Goal: Use online tool/utility: Utilize a website feature to perform a specific function

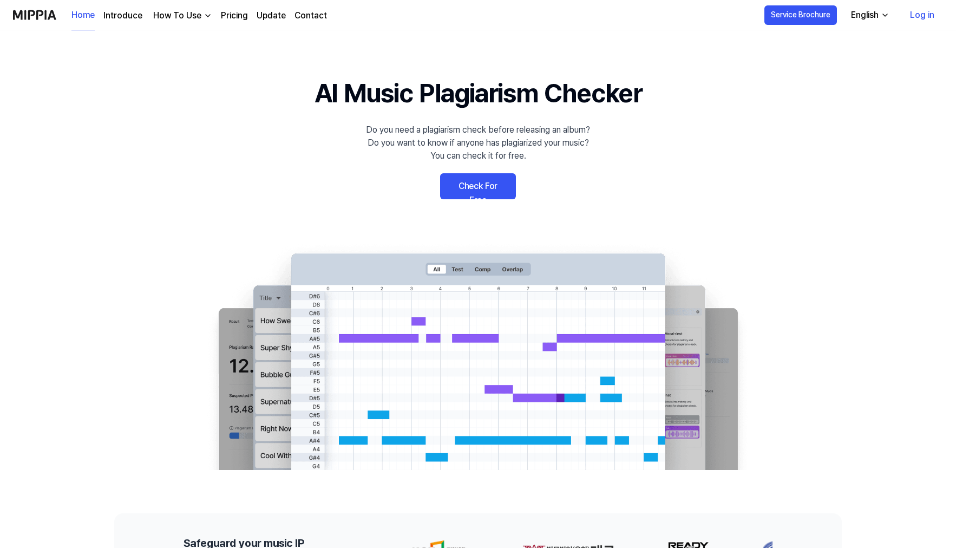
click at [455, 185] on link "Check For Free" at bounding box center [478, 186] width 76 height 26
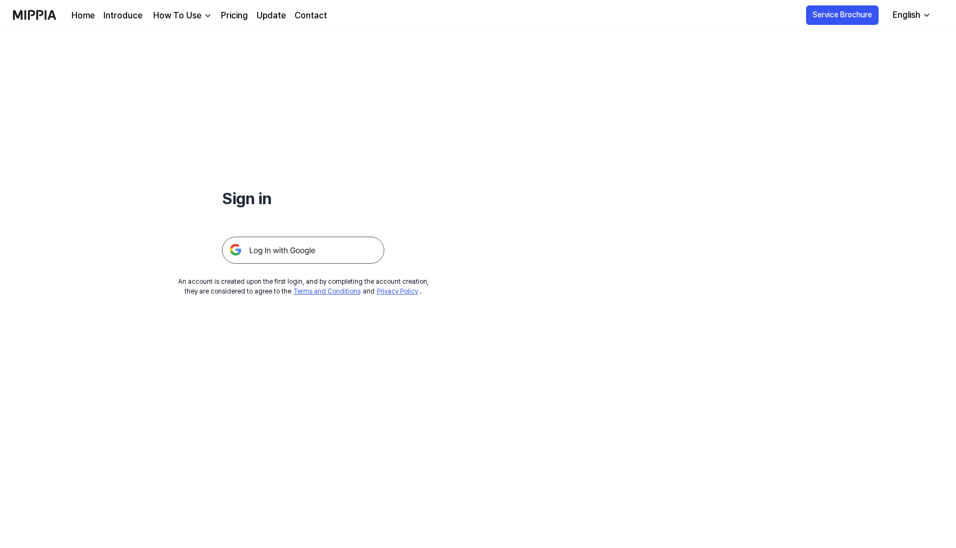
click at [310, 246] on img at bounding box center [303, 249] width 162 height 27
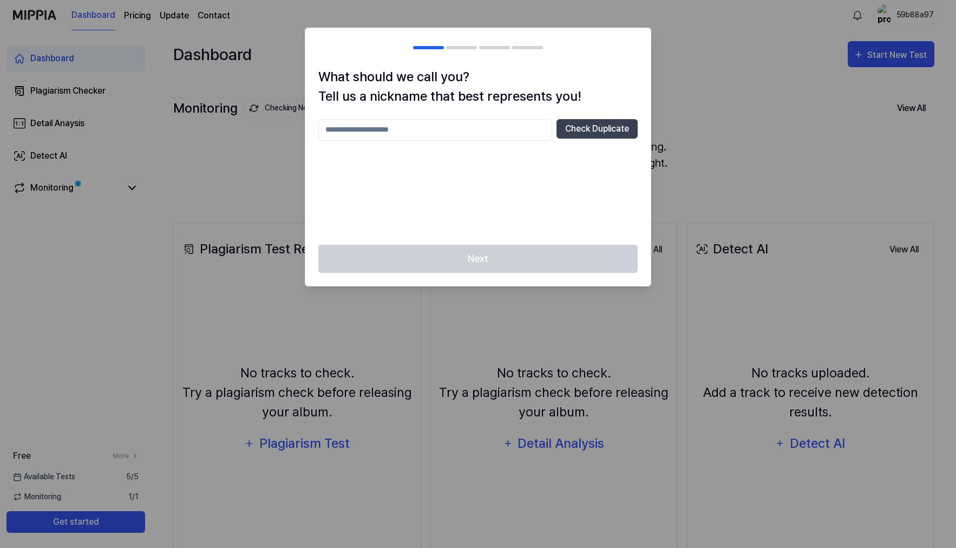
click at [443, 130] on input "text" at bounding box center [435, 130] width 234 height 22
type input "********"
click at [588, 137] on button "Check Duplicate" at bounding box center [596, 128] width 81 height 19
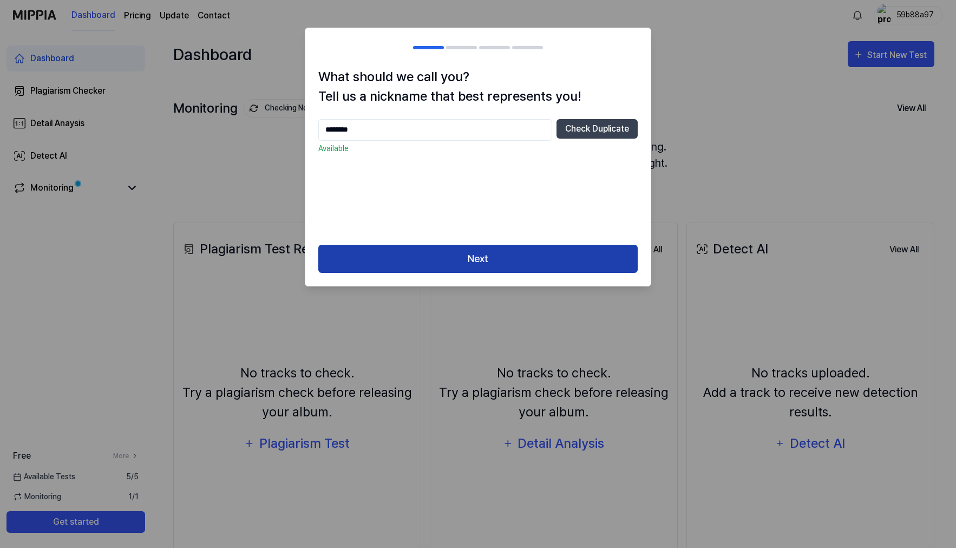
click at [492, 250] on button "Next" at bounding box center [477, 259] width 319 height 29
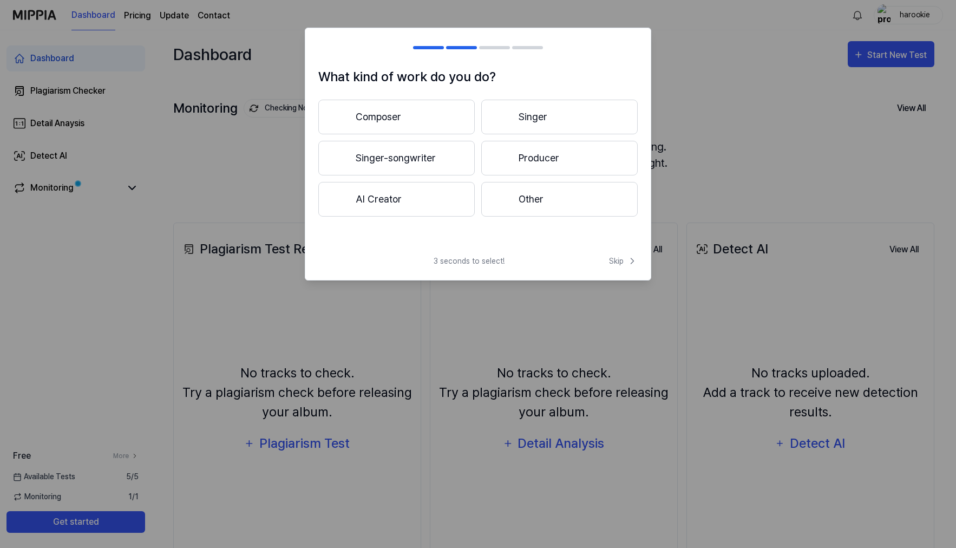
click at [433, 125] on button "Composer" at bounding box center [396, 117] width 156 height 35
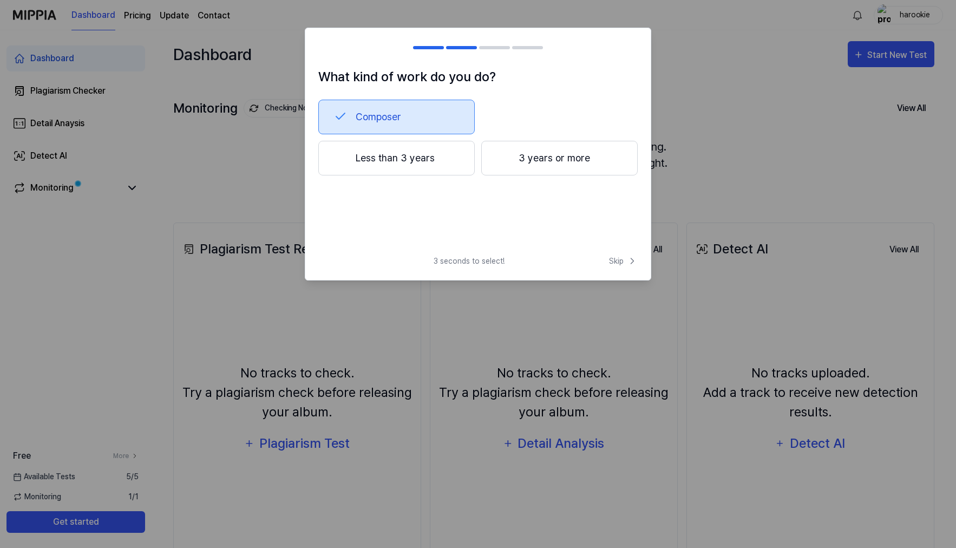
click at [444, 159] on button "Less than 3 years" at bounding box center [396, 158] width 156 height 35
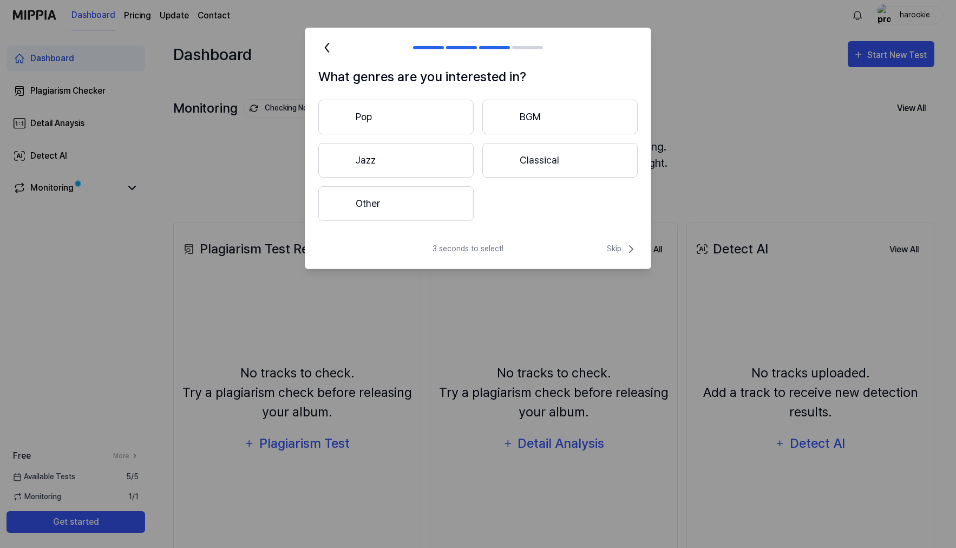
click at [429, 200] on button "Other" at bounding box center [395, 203] width 155 height 35
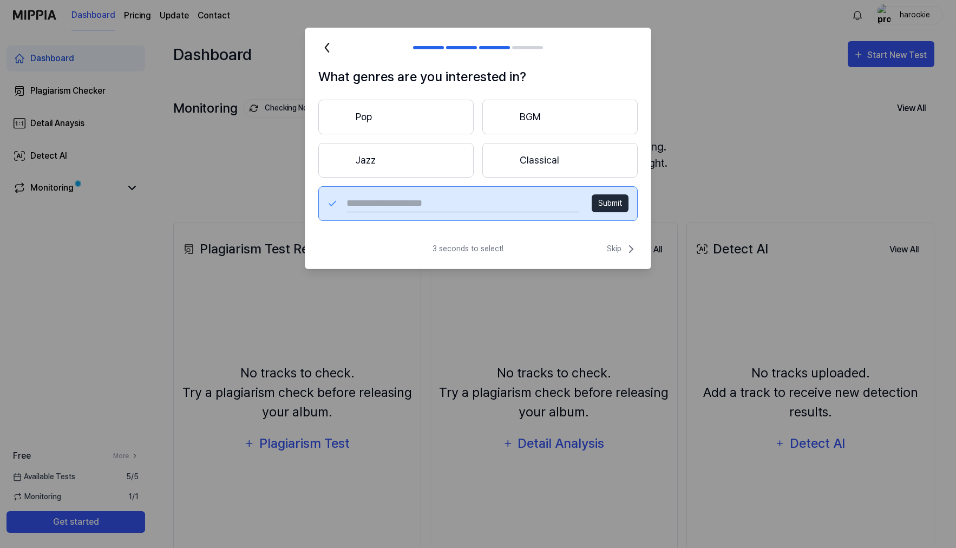
click at [523, 197] on input "text" at bounding box center [462, 203] width 232 height 17
type input "*****"
click at [623, 255] on span "Skip" at bounding box center [622, 248] width 31 height 13
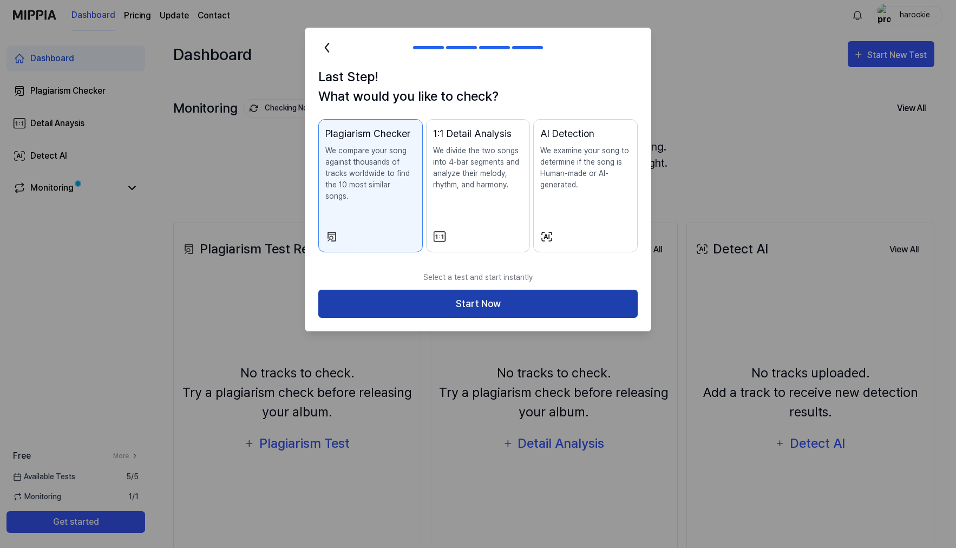
click at [462, 291] on button "Start Now" at bounding box center [477, 304] width 319 height 29
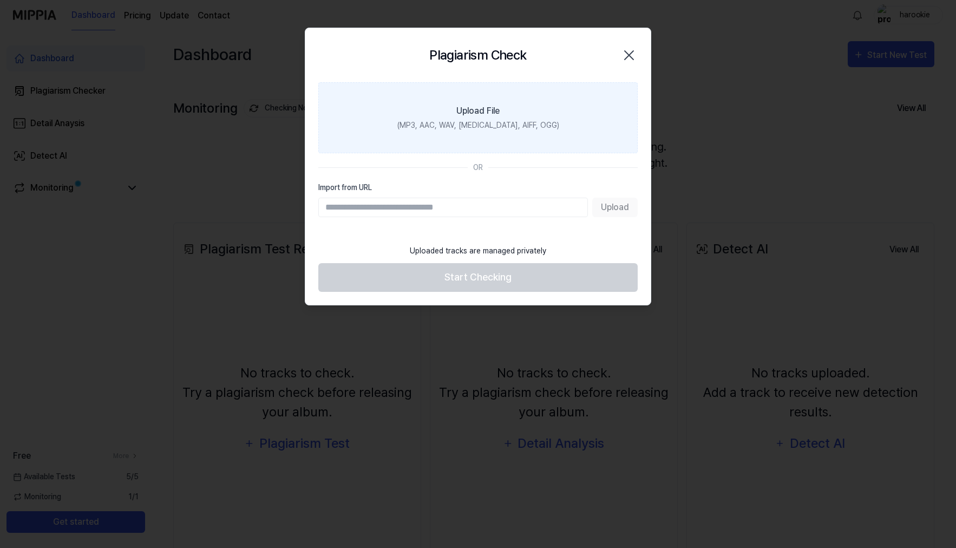
click at [495, 118] on label "Upload File (MP3, AAC, WAV, FLAC, AIFF, OGG)" at bounding box center [477, 117] width 319 height 71
click at [0, 0] on input "Upload File (MP3, AAC, WAV, FLAC, AIFF, OGG)" at bounding box center [0, 0] width 0 height 0
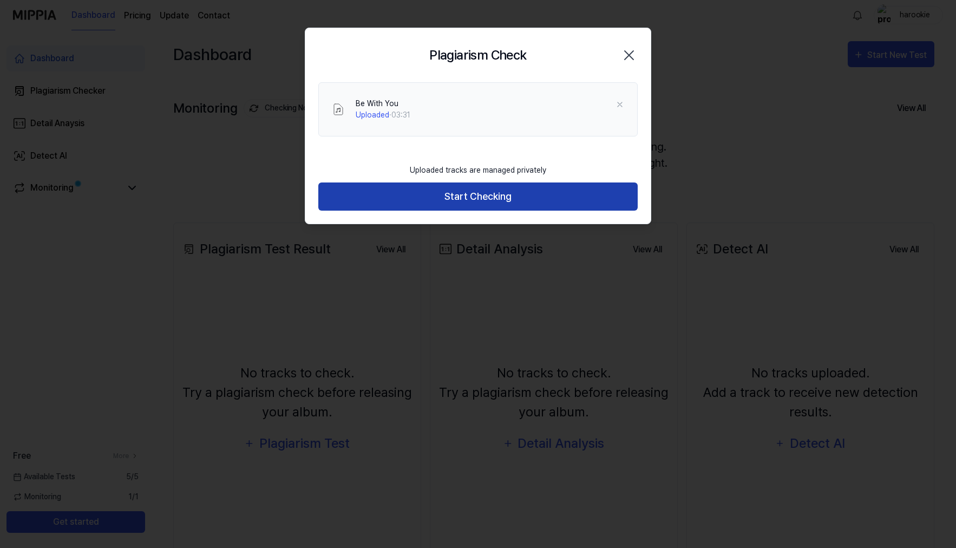
click at [518, 199] on button "Start Checking" at bounding box center [477, 196] width 319 height 29
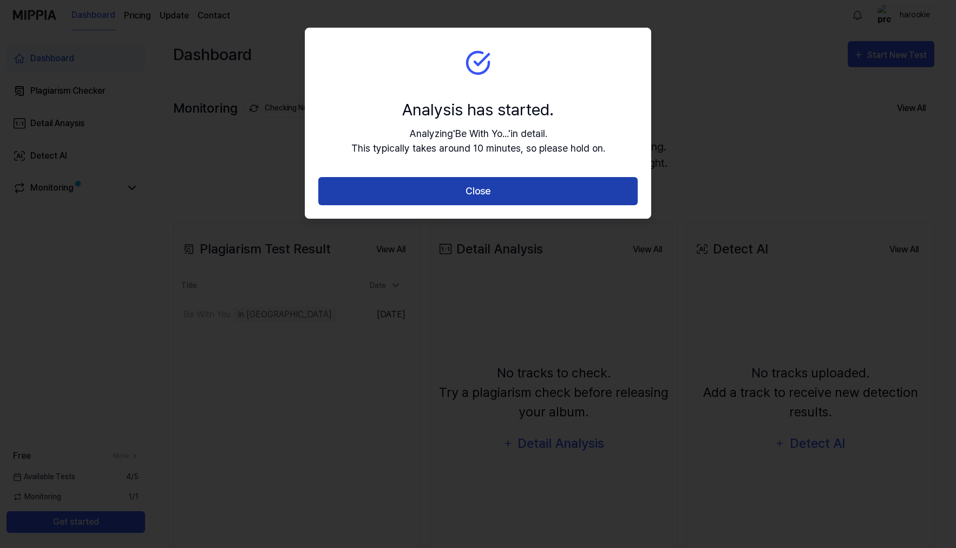
click at [496, 194] on button "Close" at bounding box center [477, 191] width 319 height 29
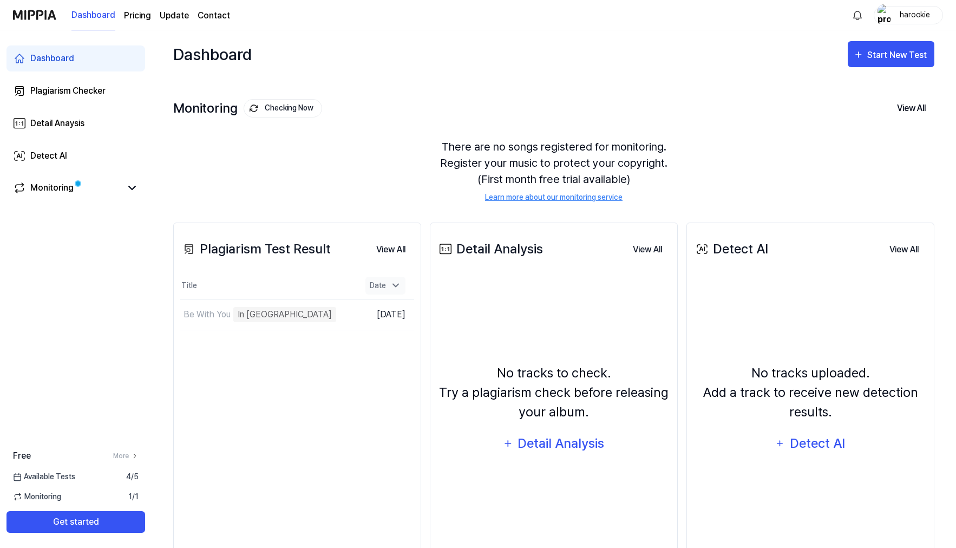
click at [400, 285] on icon at bounding box center [395, 285] width 11 height 11
click at [319, 317] on button "Go to Results" at bounding box center [327, 314] width 58 height 17
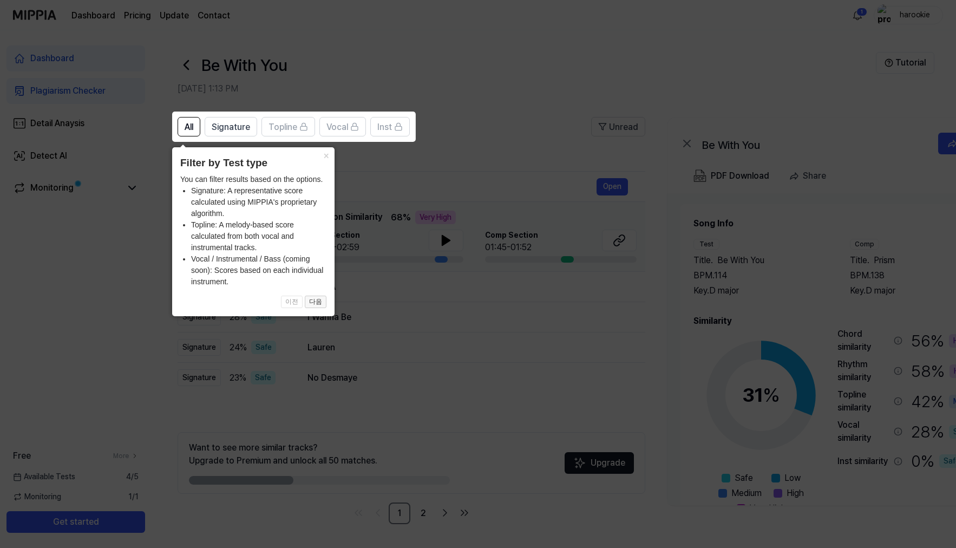
click at [321, 304] on button "다음" at bounding box center [316, 301] width 22 height 13
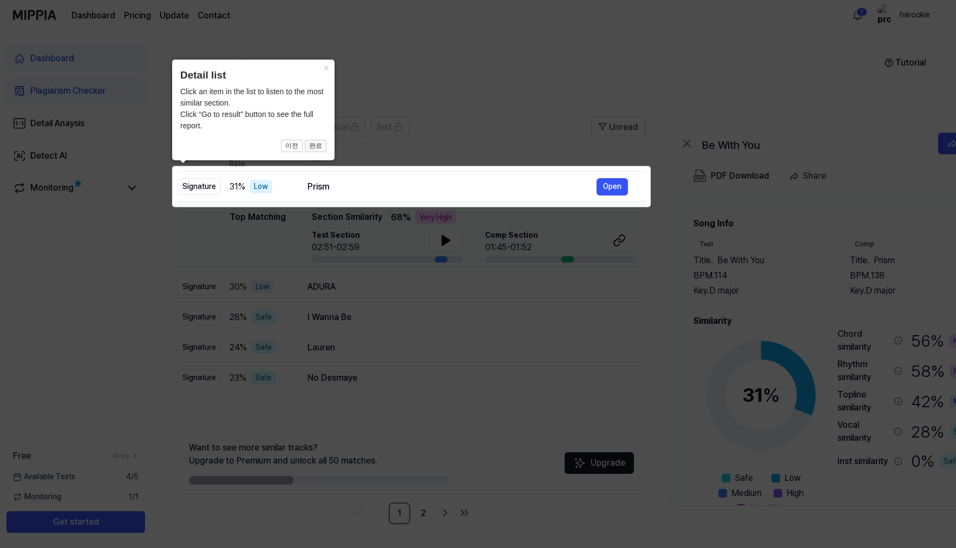
click at [318, 141] on button "완료" at bounding box center [316, 146] width 22 height 13
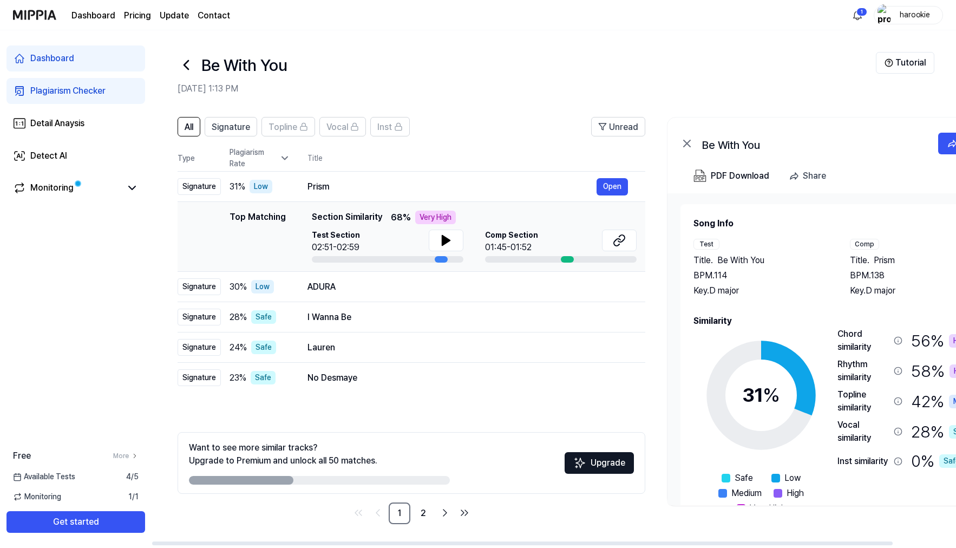
click at [286, 159] on icon at bounding box center [284, 158] width 11 height 11
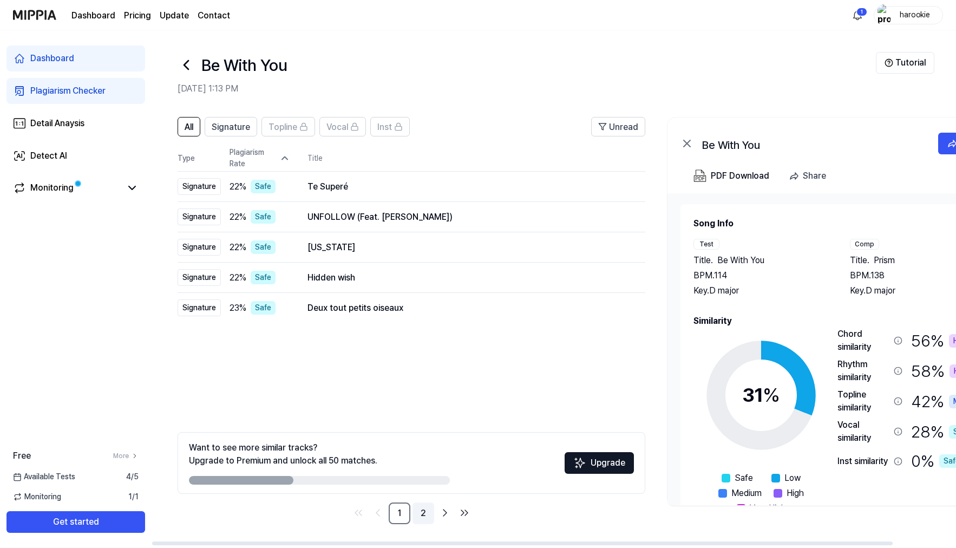
click at [426, 514] on link "2" at bounding box center [423, 513] width 22 height 22
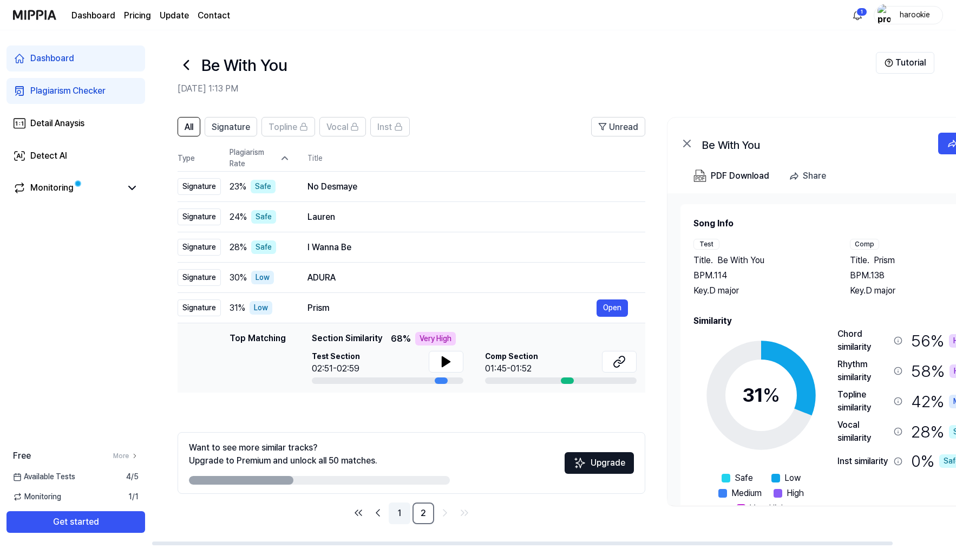
click at [402, 513] on link "1" at bounding box center [400, 513] width 22 height 22
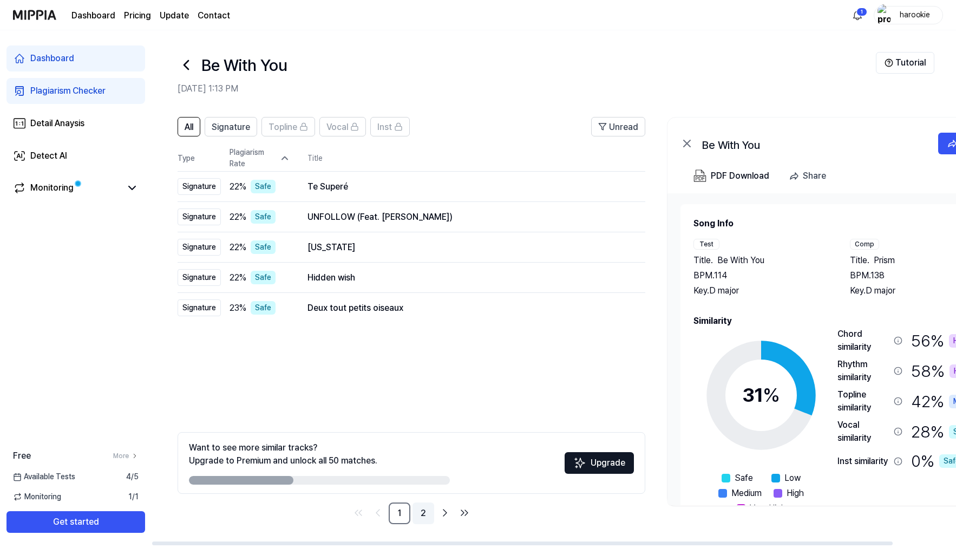
click at [424, 513] on link "2" at bounding box center [423, 513] width 22 height 22
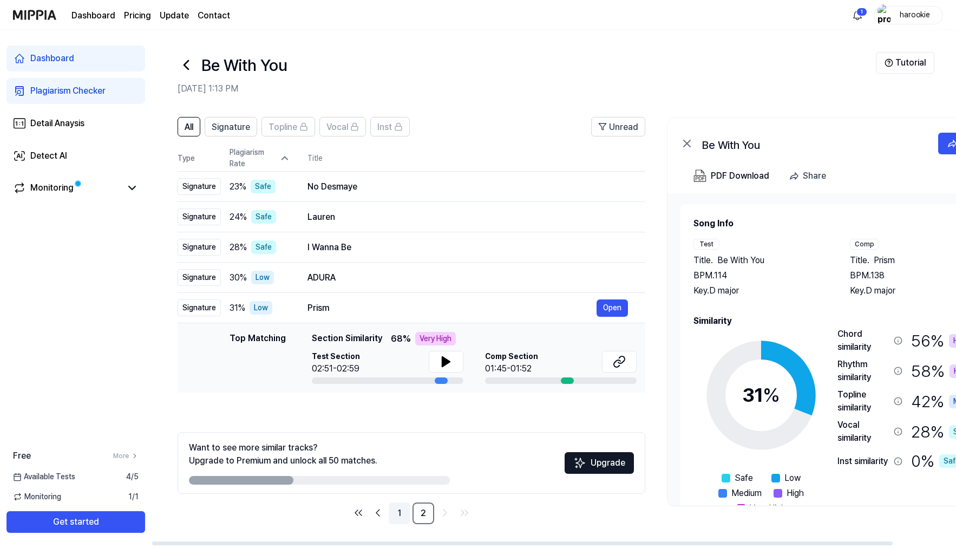
click at [403, 510] on link "1" at bounding box center [400, 513] width 22 height 22
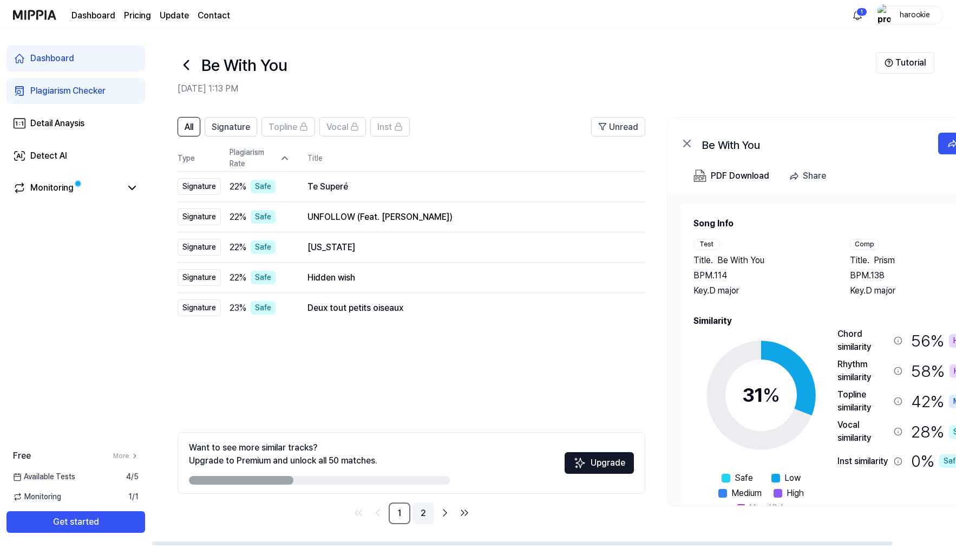
click at [417, 511] on link "2" at bounding box center [423, 513] width 22 height 22
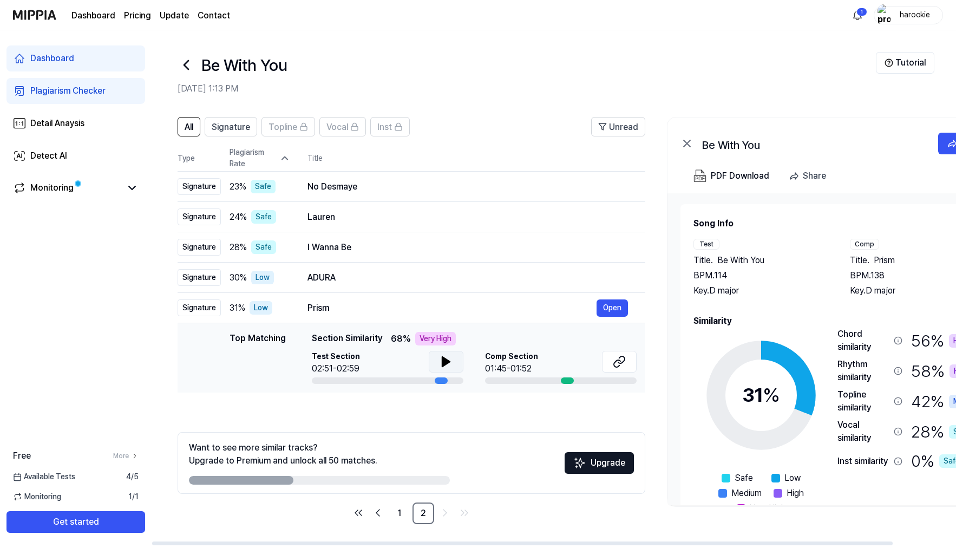
click at [452, 362] on button at bounding box center [446, 362] width 35 height 22
click at [622, 363] on icon at bounding box center [619, 361] width 13 height 13
click at [413, 275] on div "ADURA" at bounding box center [451, 277] width 289 height 13
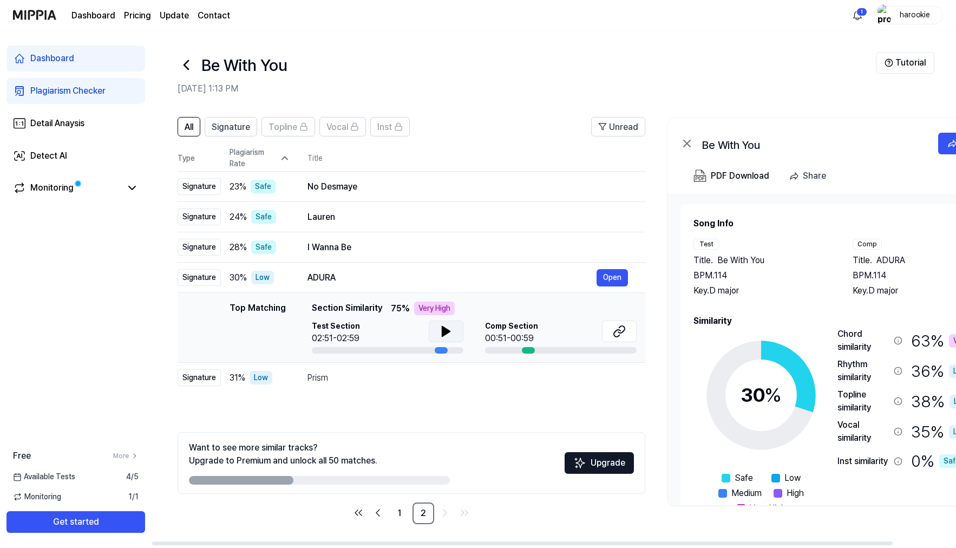
click at [446, 330] on icon at bounding box center [446, 331] width 8 height 10
click at [447, 329] on icon at bounding box center [448, 331] width 2 height 9
click at [620, 336] on icon at bounding box center [619, 331] width 13 height 13
click at [376, 374] on div "Prism" at bounding box center [451, 377] width 289 height 13
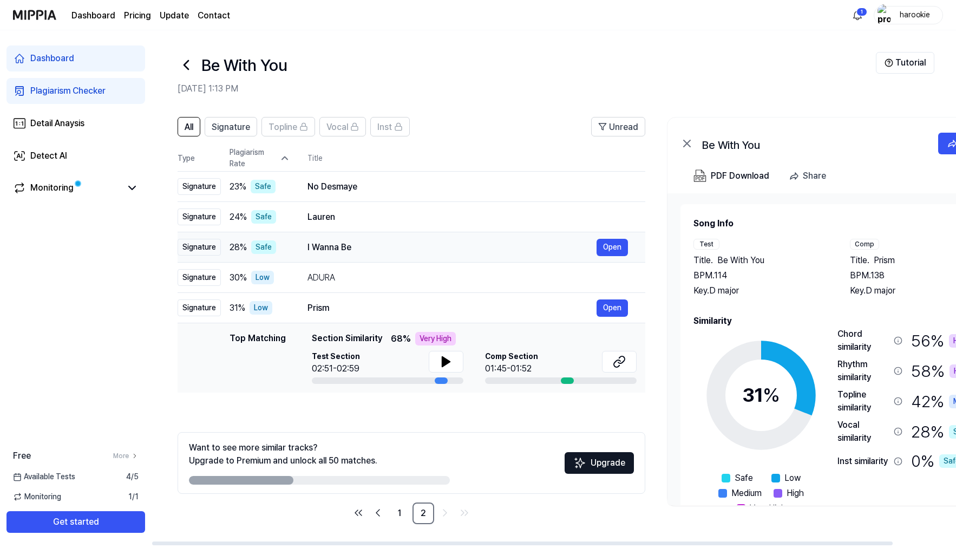
click at [387, 253] on div "I Wanna Be" at bounding box center [451, 247] width 289 height 13
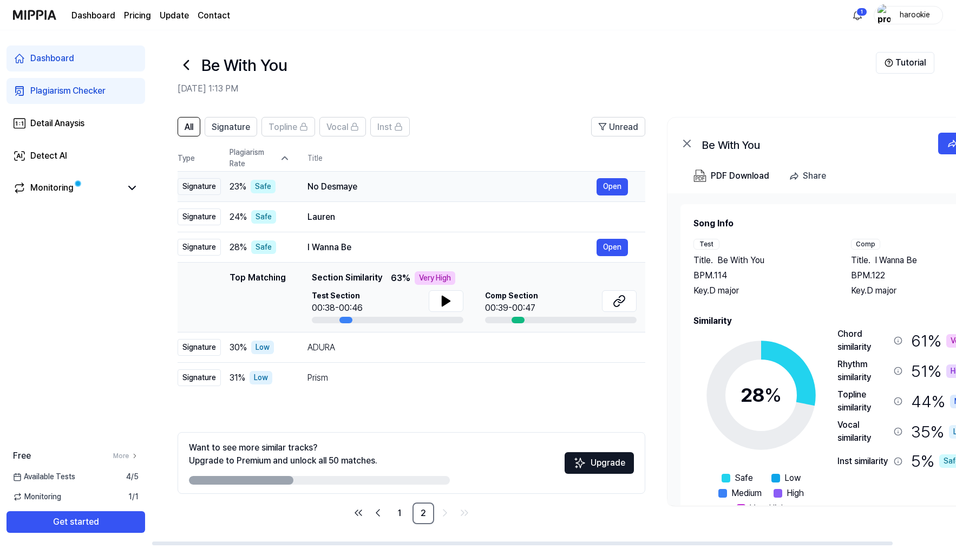
click at [350, 188] on div "No Desmaye" at bounding box center [451, 186] width 289 height 13
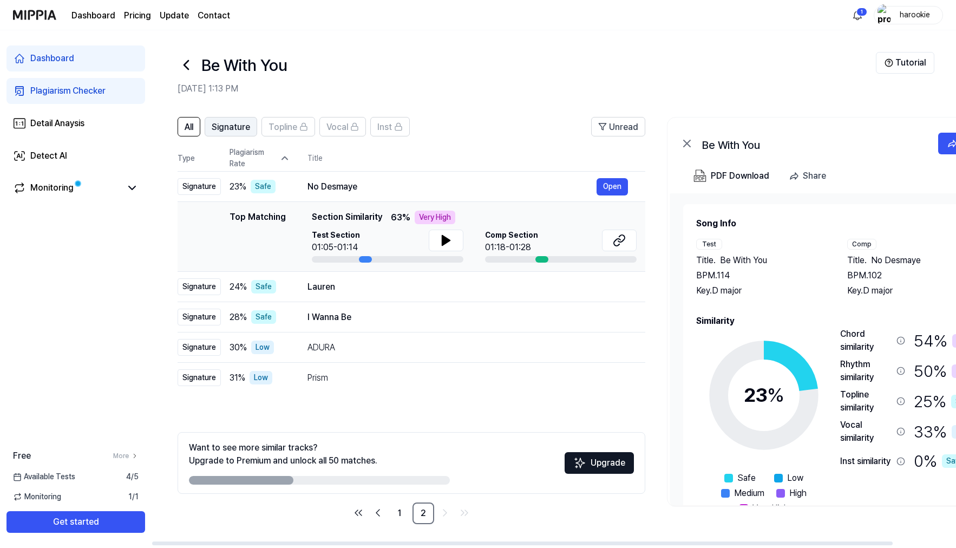
click at [227, 128] on span "Signature" at bounding box center [231, 127] width 38 height 13
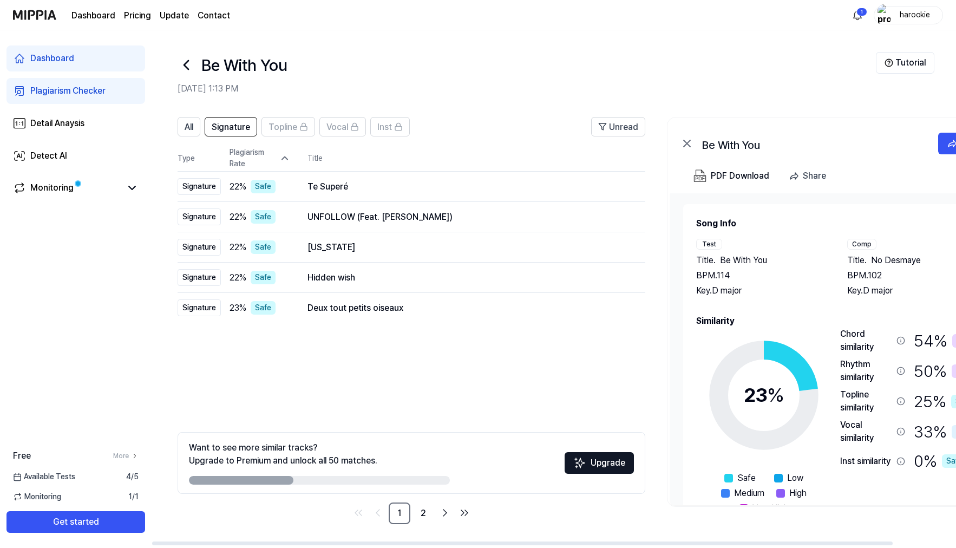
click at [384, 366] on div "All Signature Topline Vocal Inst Unread All Signature Topline Vocal Inst Type P…" at bounding box center [412, 320] width 468 height 407
click at [188, 120] on div "All" at bounding box center [189, 127] width 9 height 14
click at [185, 62] on icon at bounding box center [186, 64] width 17 height 17
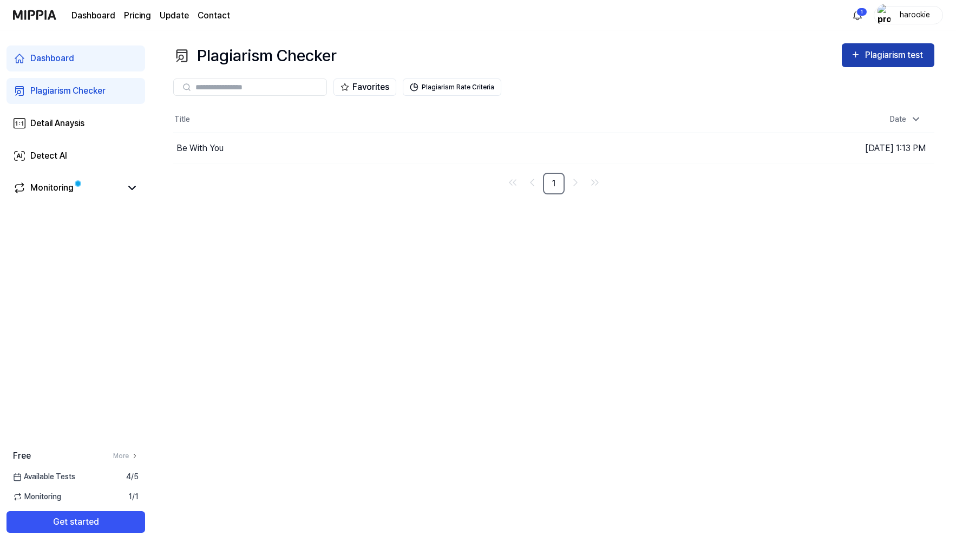
click at [869, 56] on div "Plagiarism test" at bounding box center [895, 55] width 61 height 14
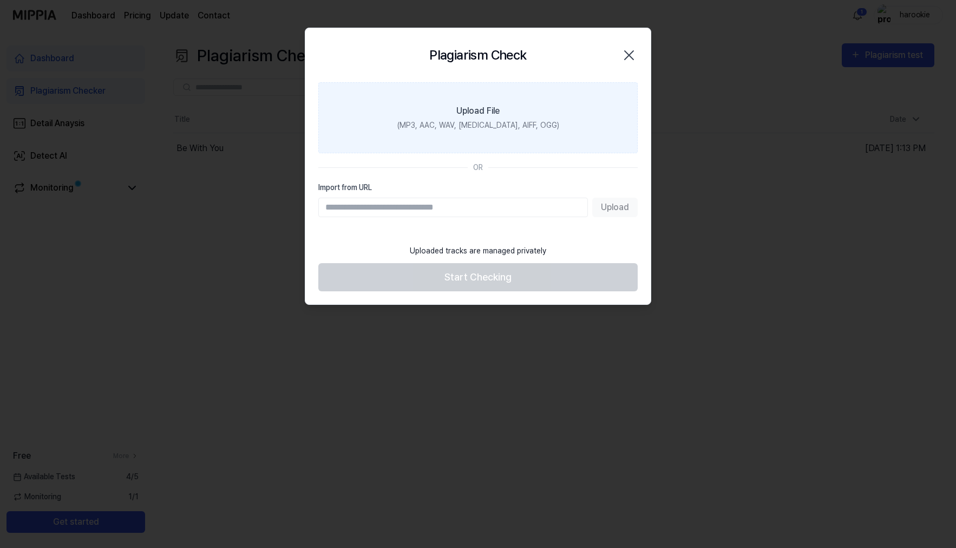
click at [550, 129] on label "Upload File (MP3, AAC, WAV, FLAC, AIFF, OGG)" at bounding box center [477, 117] width 319 height 71
click at [0, 0] on input "Upload File (MP3, AAC, WAV, FLAC, AIFF, OGG)" at bounding box center [0, 0] width 0 height 0
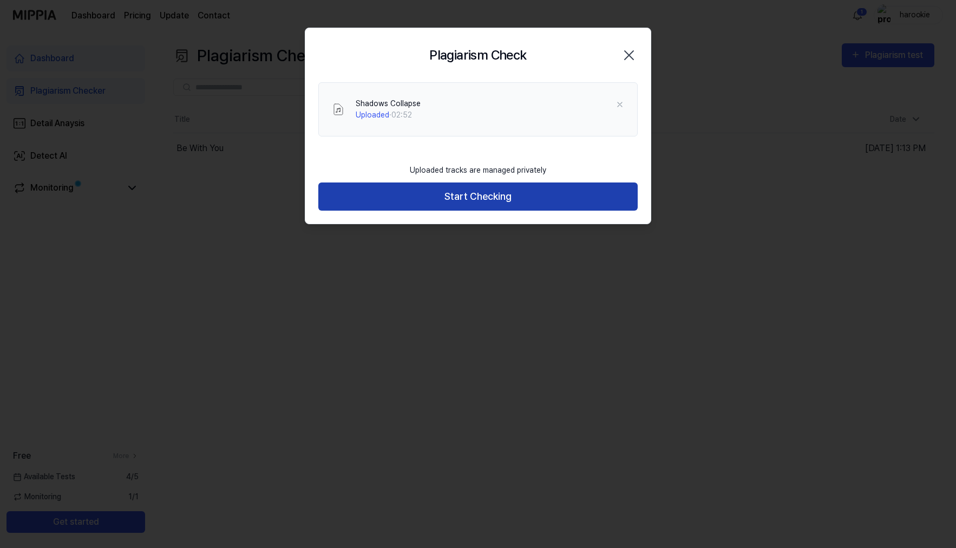
click at [554, 195] on button "Start Checking" at bounding box center [477, 196] width 319 height 29
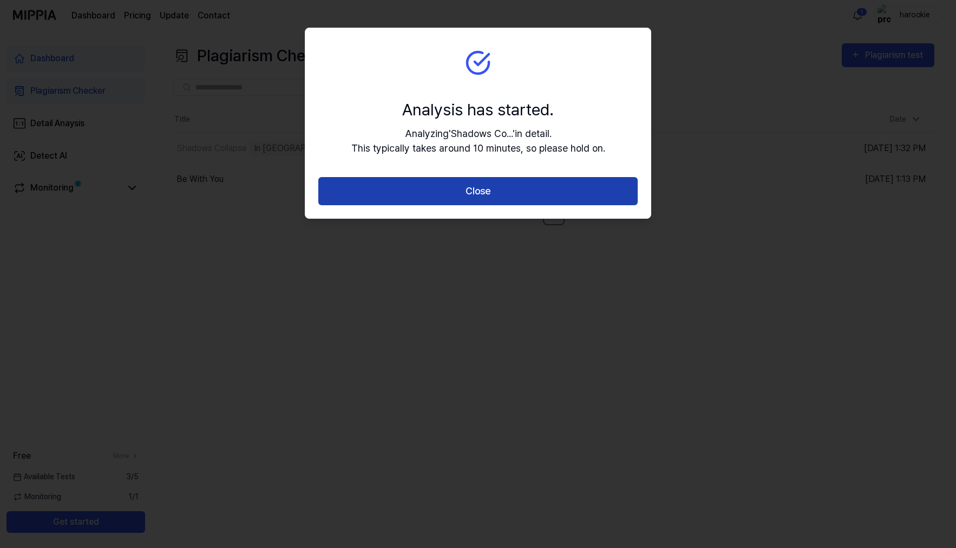
click at [547, 196] on button "Close" at bounding box center [477, 191] width 319 height 29
